Goal: Task Accomplishment & Management: Manage account settings

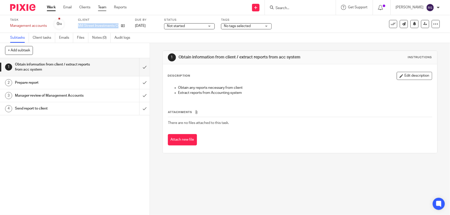
click at [100, 6] on link "Team" at bounding box center [102, 7] width 8 height 5
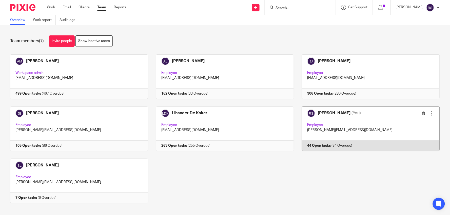
click at [312, 118] on link at bounding box center [367, 129] width 146 height 45
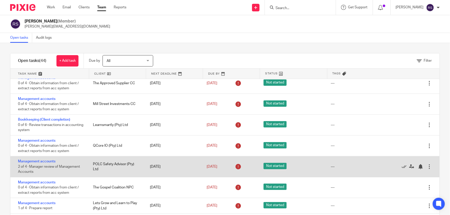
scroll to position [56, 0]
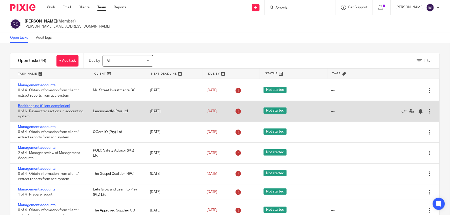
click at [61, 108] on link "Bookkeeping (Client completion)" at bounding box center [44, 106] width 52 height 4
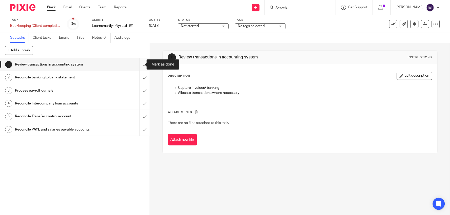
click at [140, 67] on input "submit" at bounding box center [75, 64] width 150 height 13
click at [309, 9] on input "Search" at bounding box center [298, 8] width 46 height 5
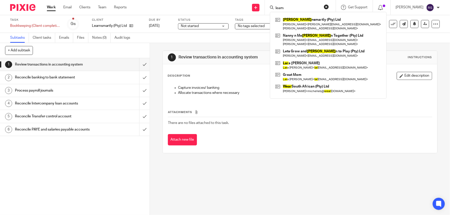
type input "learn"
click button "submit" at bounding box center [0, 0] width 0 height 0
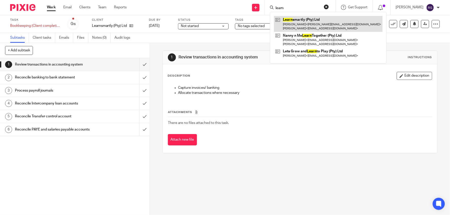
click at [318, 26] on link at bounding box center [328, 24] width 109 height 16
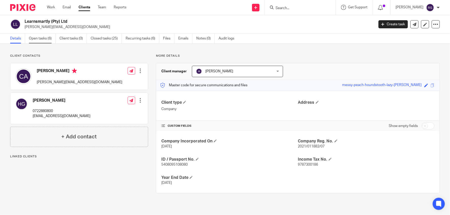
click at [39, 39] on link "Open tasks (6)" at bounding box center [42, 39] width 27 height 10
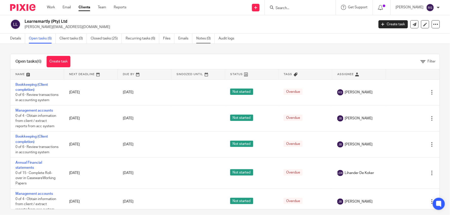
click at [199, 38] on link "Notes (0)" at bounding box center [205, 39] width 18 height 10
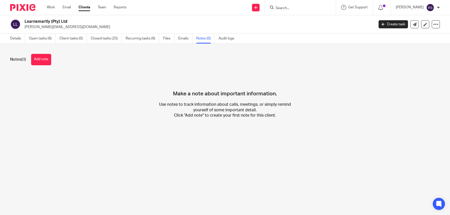
click at [18, 39] on link "Details" at bounding box center [17, 39] width 15 height 10
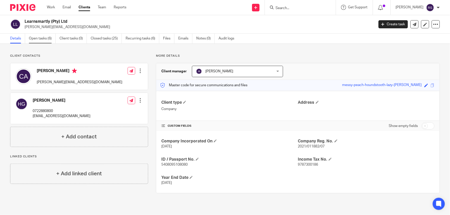
click at [41, 42] on link "Open tasks (6)" at bounding box center [42, 39] width 27 height 10
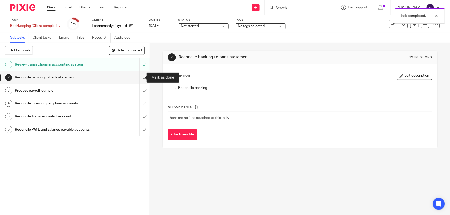
click at [140, 74] on input "submit" at bounding box center [75, 77] width 150 height 13
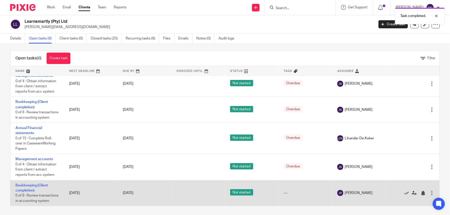
scroll to position [4, 0]
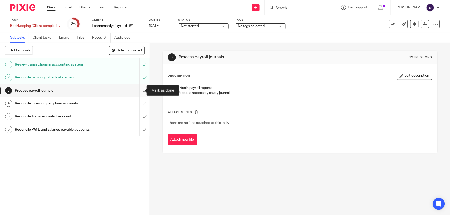
click at [138, 92] on input "submit" at bounding box center [75, 90] width 150 height 13
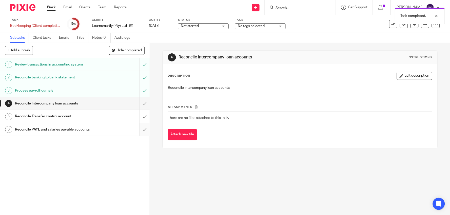
click at [139, 132] on input "submit" at bounding box center [75, 129] width 150 height 13
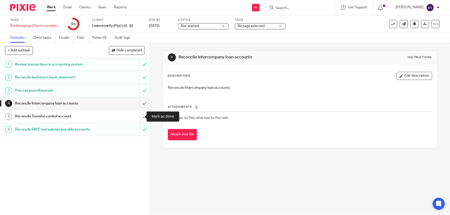
click at [140, 117] on input "submit" at bounding box center [75, 116] width 150 height 13
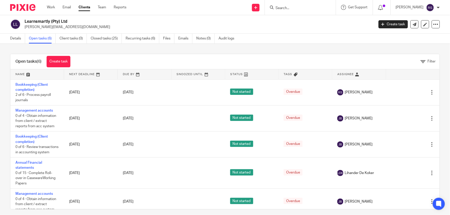
scroll to position [44, 0]
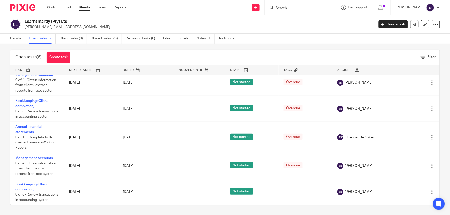
click at [298, 12] on div at bounding box center [300, 7] width 71 height 15
click at [303, 8] on input "Search" at bounding box center [298, 8] width 46 height 5
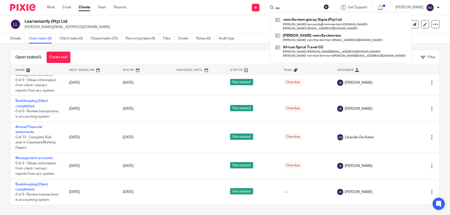
type input "e"
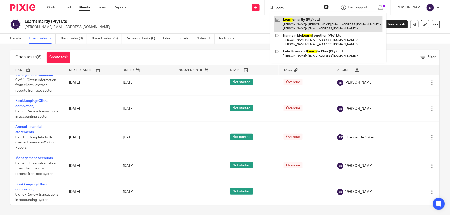
type input "learn"
click at [321, 21] on link at bounding box center [328, 24] width 109 height 16
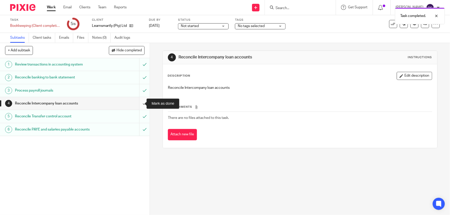
click at [138, 103] on input "submit" at bounding box center [75, 103] width 150 height 13
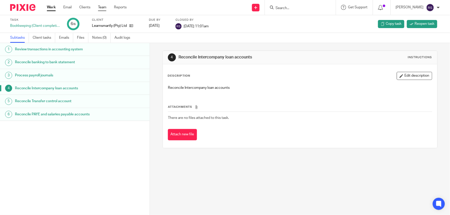
click at [104, 6] on link "Team" at bounding box center [102, 7] width 8 height 5
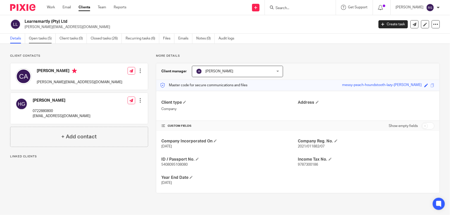
click at [46, 42] on link "Open tasks (5)" at bounding box center [42, 39] width 27 height 10
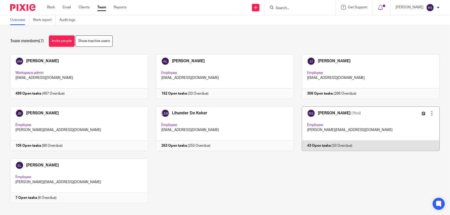
click at [338, 118] on link at bounding box center [367, 129] width 146 height 45
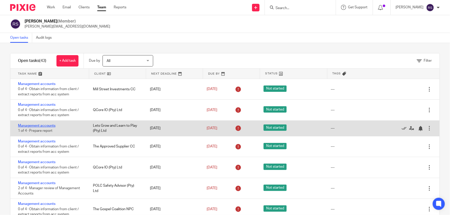
click at [46, 127] on link "Management accounts" at bounding box center [36, 126] width 37 height 4
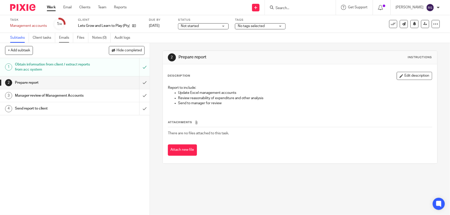
click at [69, 38] on link "Emails" at bounding box center [66, 38] width 14 height 10
click at [82, 38] on link "Files" at bounding box center [82, 38] width 11 height 10
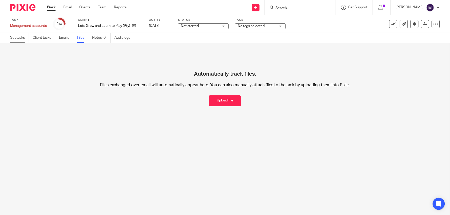
click at [18, 37] on link "Subtasks" at bounding box center [19, 38] width 19 height 10
